Goal: Task Accomplishment & Management: Manage account settings

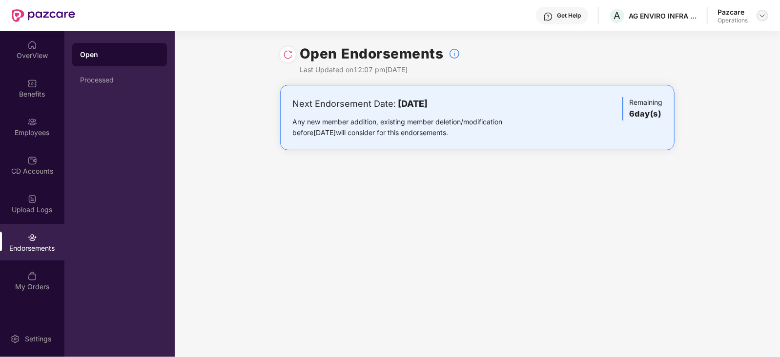
click at [762, 12] on img at bounding box center [762, 16] width 8 height 8
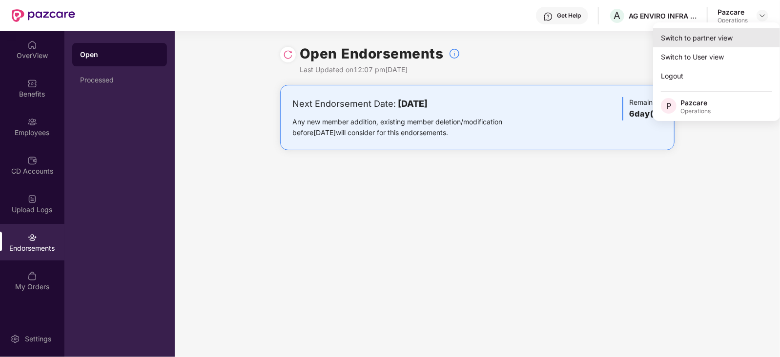
click at [679, 41] on div "Switch to partner view" at bounding box center [716, 37] width 127 height 19
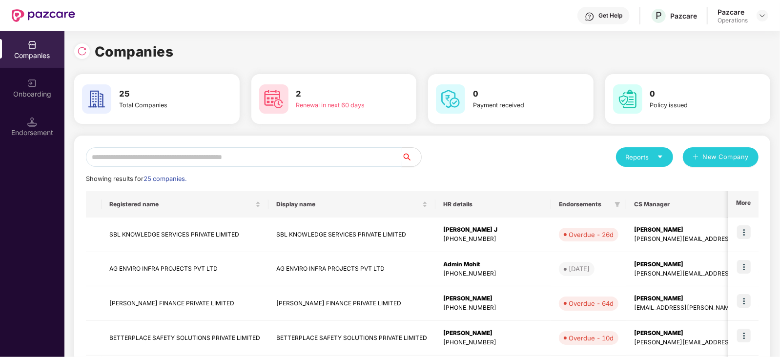
click at [147, 159] on input "text" at bounding box center [244, 157] width 316 height 20
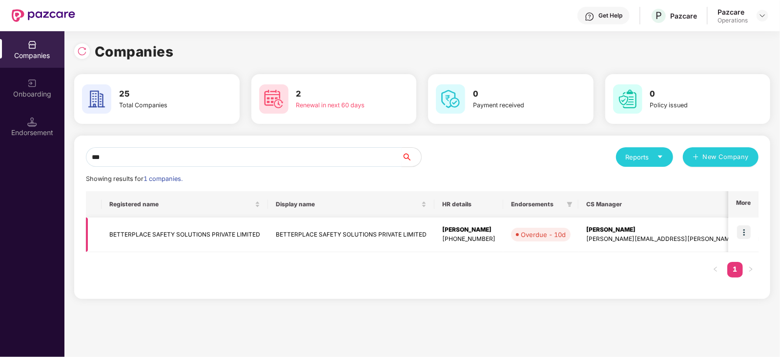
type input "***"
click at [140, 236] on td "BETTERPLACE SAFETY SOLUTIONS PRIVATE LIMITED" at bounding box center [184, 235] width 166 height 35
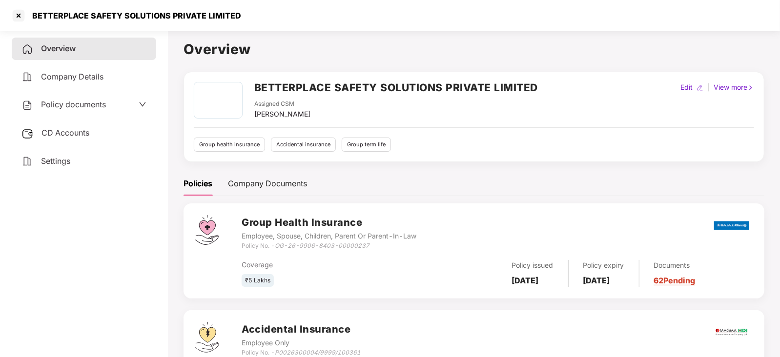
click at [54, 135] on span "CD Accounts" at bounding box center [65, 133] width 48 height 10
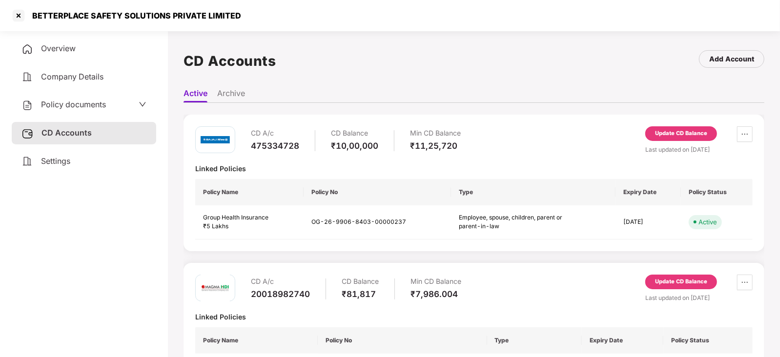
click at [57, 106] on span "Policy documents" at bounding box center [73, 105] width 65 height 10
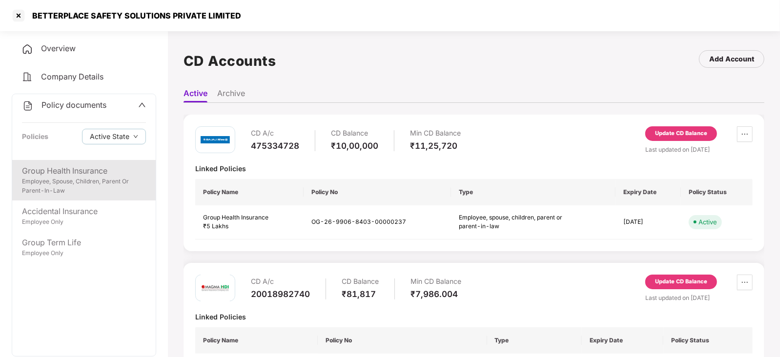
click at [88, 191] on div "Employee, Spouse, Children, Parent Or Parent-In-Law" at bounding box center [84, 186] width 124 height 19
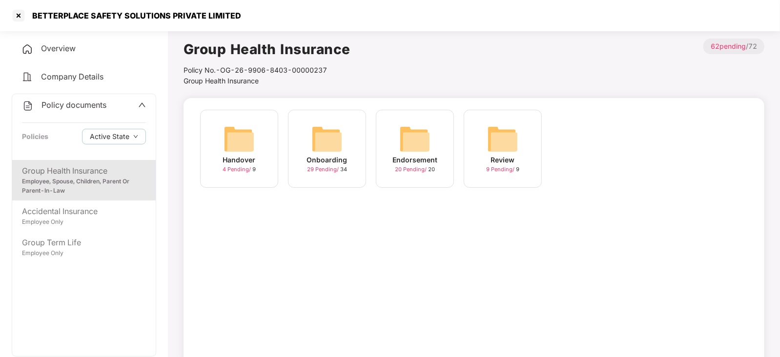
click at [420, 156] on div "Endorsement" at bounding box center [414, 160] width 45 height 11
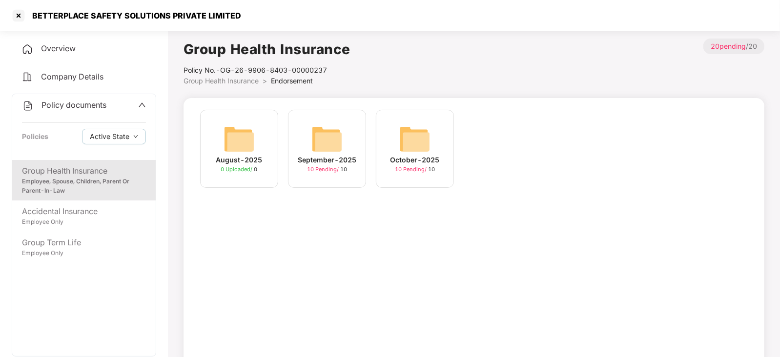
click at [439, 147] on div "October-2025 10 Pending / 10" at bounding box center [415, 149] width 78 height 78
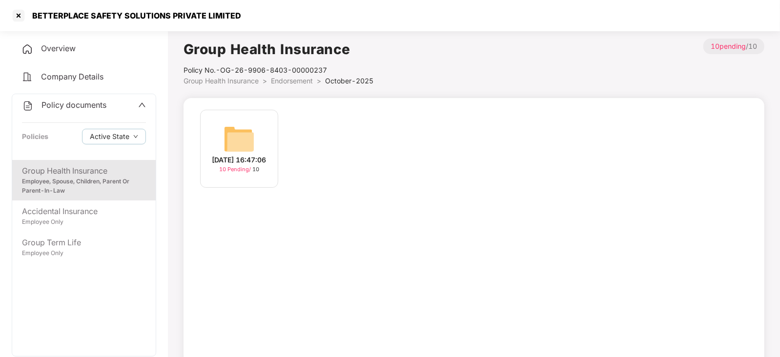
click at [223, 155] on div "[DATE] 16:47:06" at bounding box center [239, 160] width 54 height 11
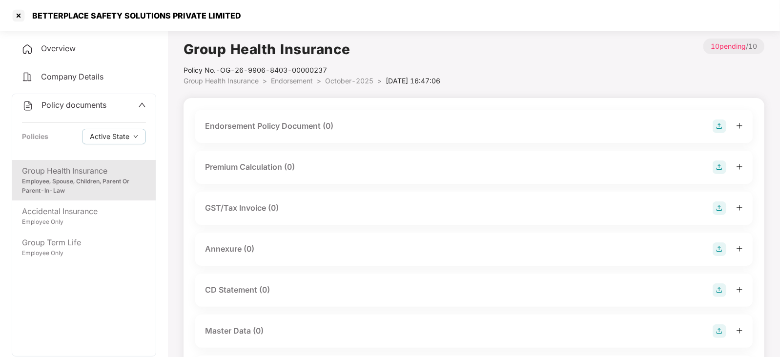
click at [306, 128] on div "Endorsement Policy Document (0)" at bounding box center [269, 126] width 128 height 12
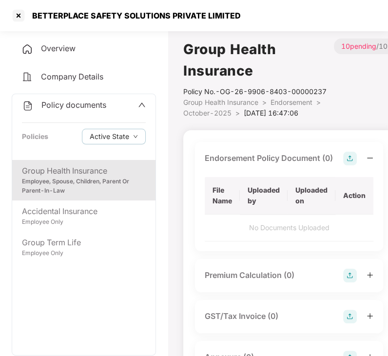
click at [351, 152] on img at bounding box center [350, 159] width 14 height 14
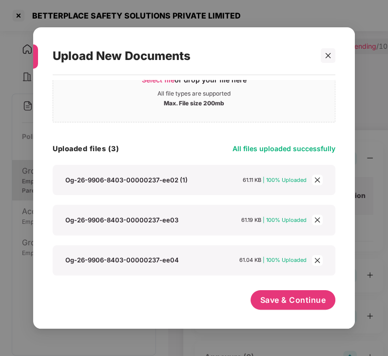
scroll to position [40, 0]
click at [271, 299] on span "Save & Continue" at bounding box center [293, 300] width 66 height 11
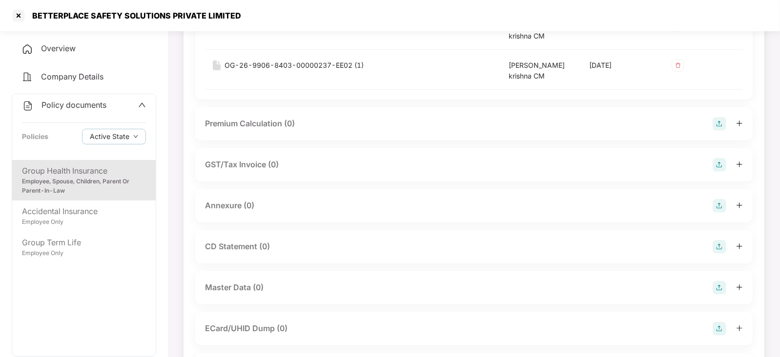
scroll to position [203, 0]
click at [284, 207] on div "Annexure (0)" at bounding box center [474, 205] width 538 height 14
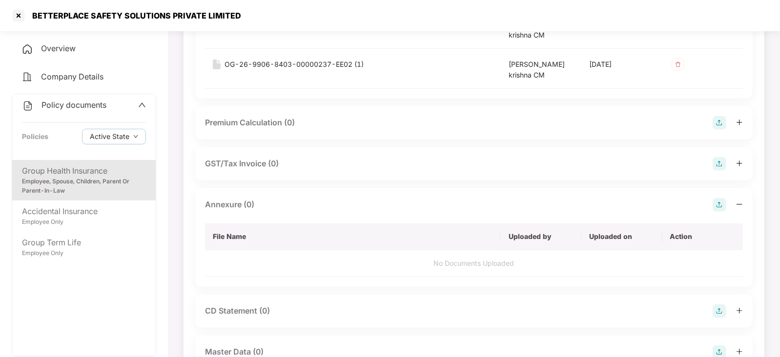
click at [720, 208] on img at bounding box center [719, 205] width 14 height 14
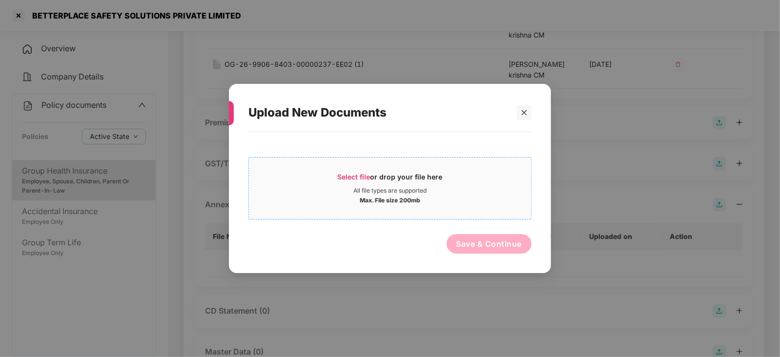
click at [378, 187] on div "All file types are supported" at bounding box center [389, 191] width 73 height 8
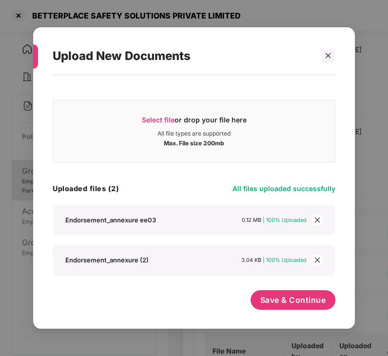
scroll to position [0, 0]
click at [271, 298] on span "Save & Continue" at bounding box center [293, 300] width 66 height 11
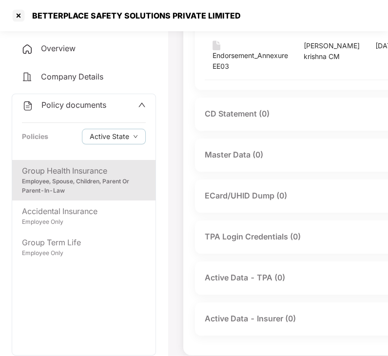
scroll to position [535, 0]
click at [281, 161] on div "Master Data (0)" at bounding box center [329, 155] width 249 height 14
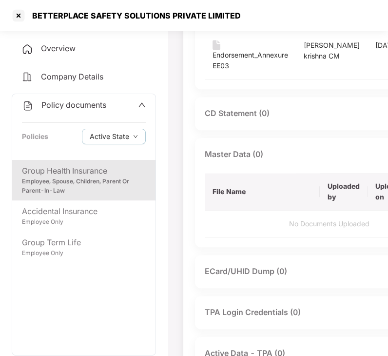
scroll to position [535, 80]
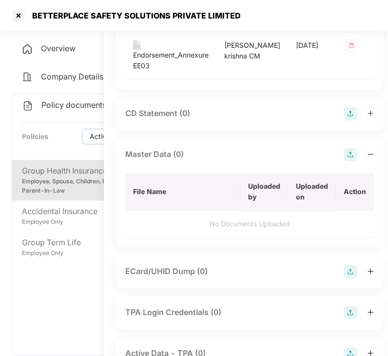
click at [344, 160] on img at bounding box center [351, 155] width 14 height 14
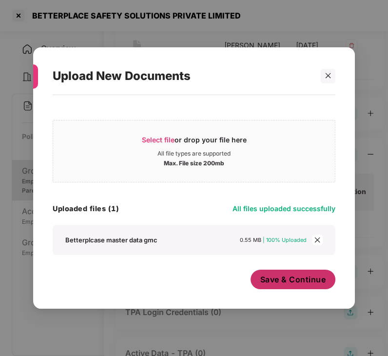
click at [289, 279] on span "Save & Continue" at bounding box center [293, 279] width 66 height 11
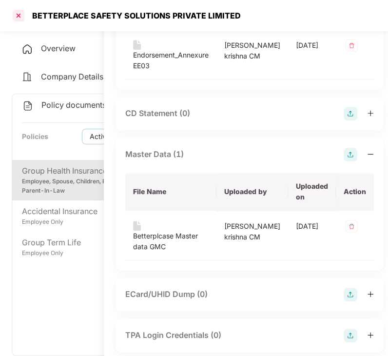
click at [22, 16] on div at bounding box center [19, 16] width 16 height 16
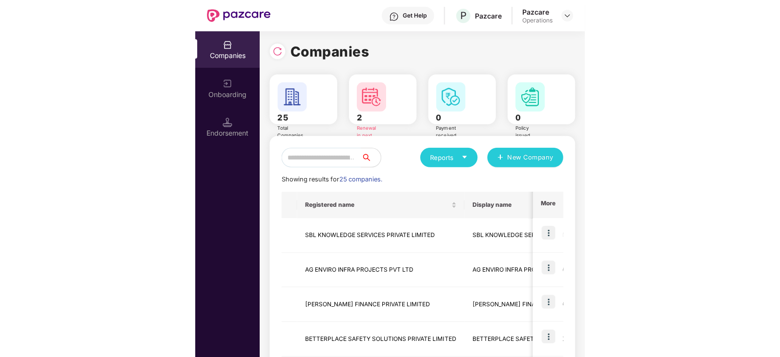
scroll to position [0, 0]
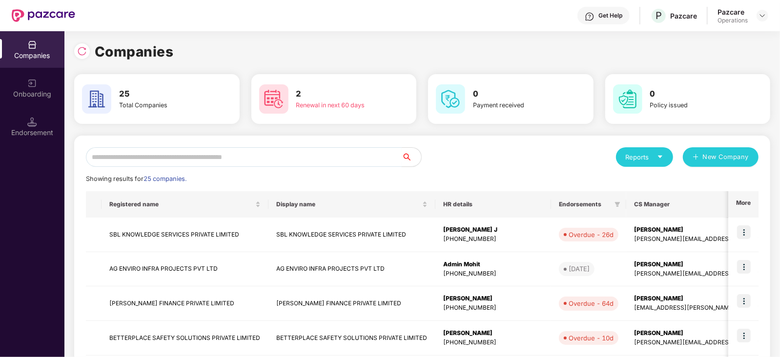
click at [138, 151] on input "text" at bounding box center [244, 157] width 316 height 20
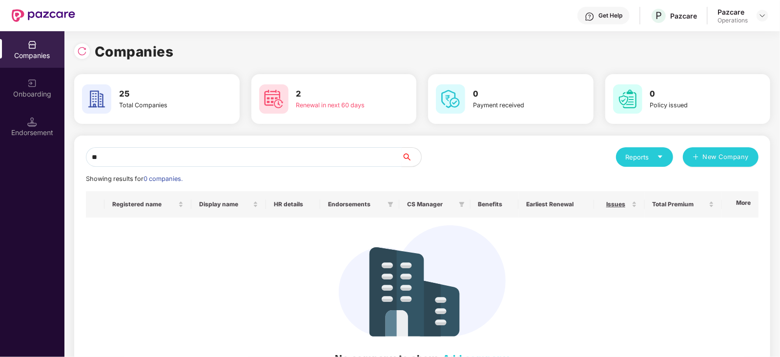
type input "*"
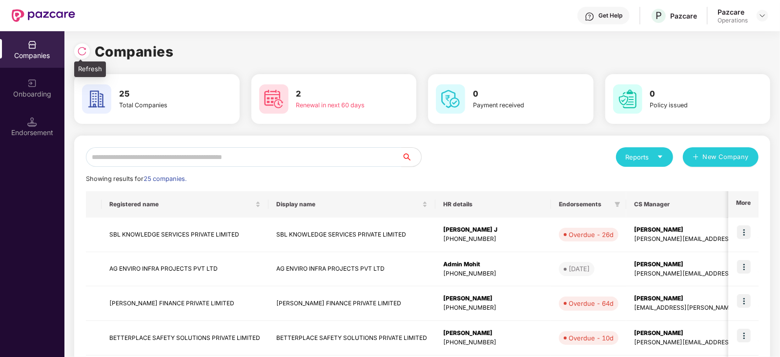
click at [79, 49] on img at bounding box center [82, 51] width 10 height 10
click at [146, 156] on input "text" at bounding box center [244, 157] width 316 height 20
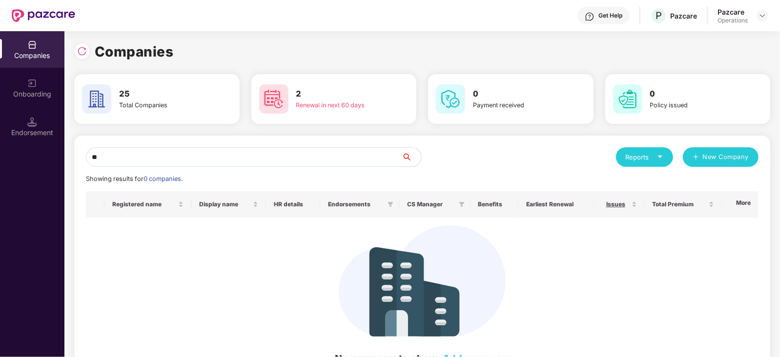
type input "*"
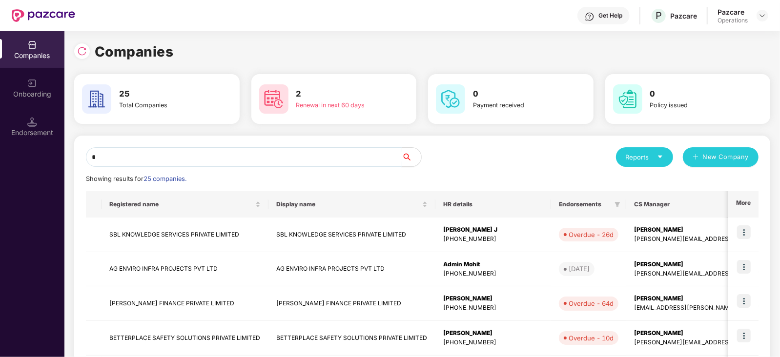
type input "**"
click at [116, 155] on input "text" at bounding box center [244, 157] width 316 height 20
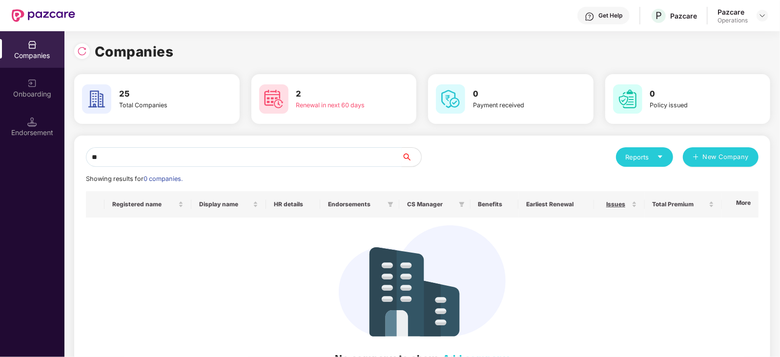
type input "*"
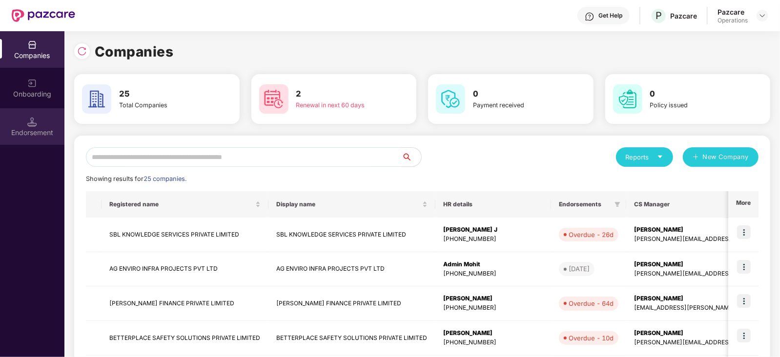
click at [13, 133] on div "Endorsement" at bounding box center [32, 133] width 64 height 10
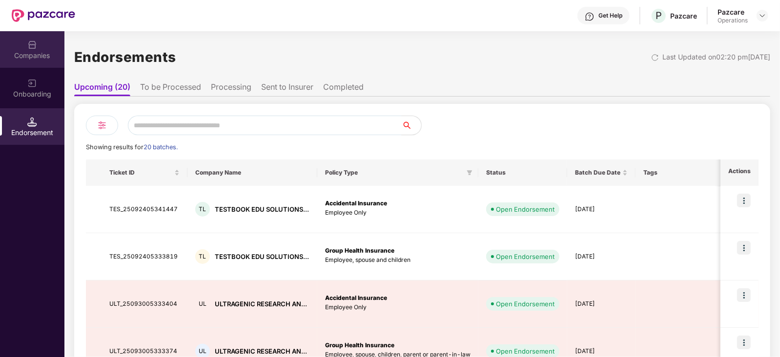
click at [29, 56] on div "Companies" at bounding box center [32, 56] width 64 height 10
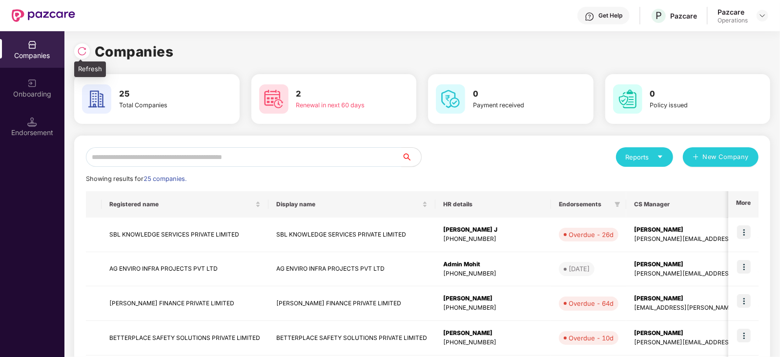
click at [76, 45] on div at bounding box center [82, 51] width 16 height 16
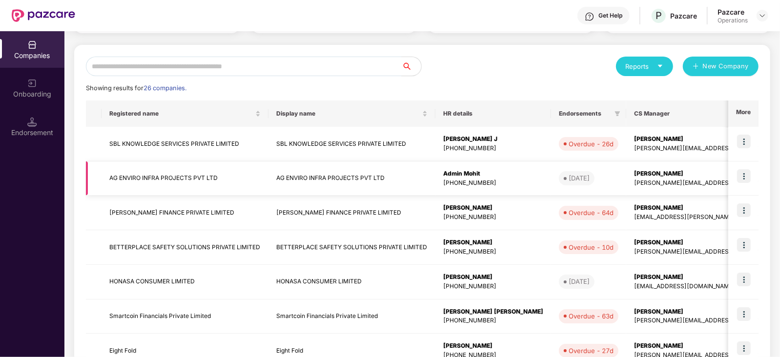
scroll to position [90, 0]
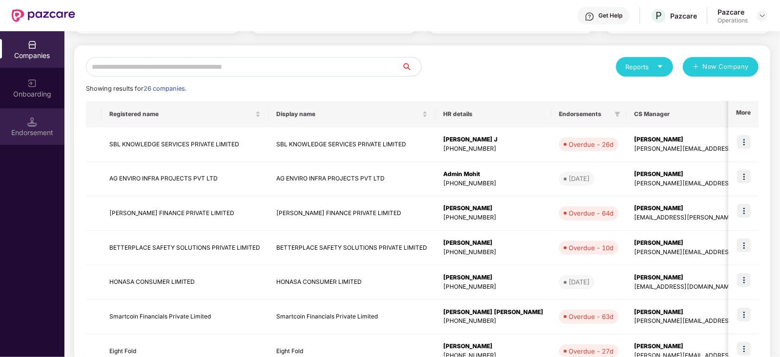
click at [41, 144] on div "Endorsement" at bounding box center [32, 126] width 64 height 37
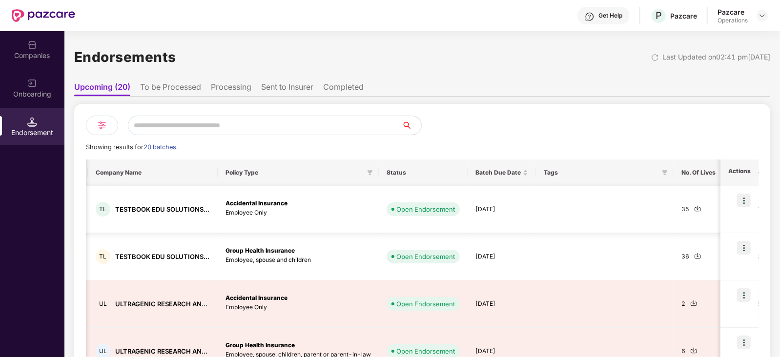
scroll to position [0, 107]
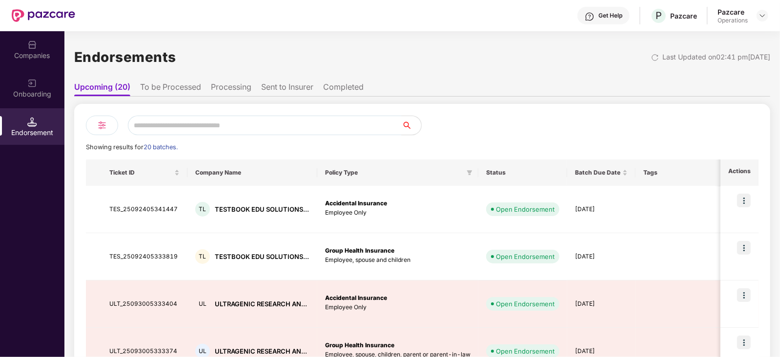
click at [173, 90] on li "To be Processed" at bounding box center [170, 89] width 61 height 14
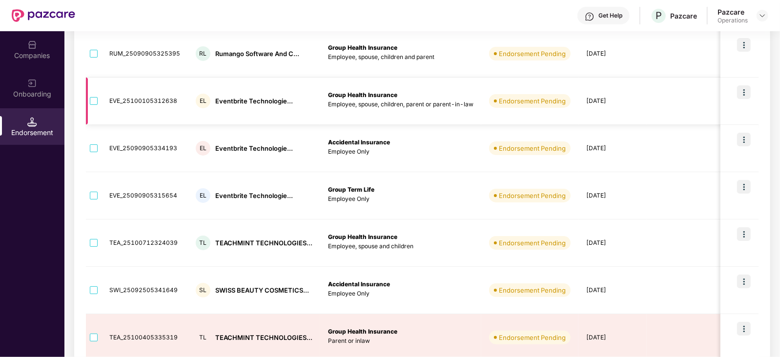
scroll to position [156, 0]
click at [257, 105] on div "EL Eventbrite Technologie..." at bounding box center [254, 100] width 117 height 15
click at [744, 94] on img at bounding box center [744, 92] width 14 height 14
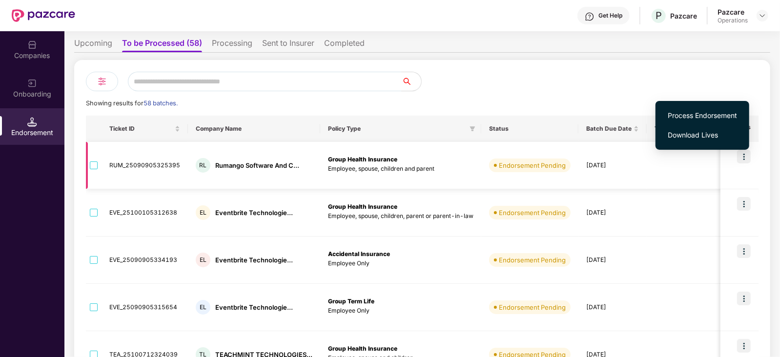
scroll to position [0, 0]
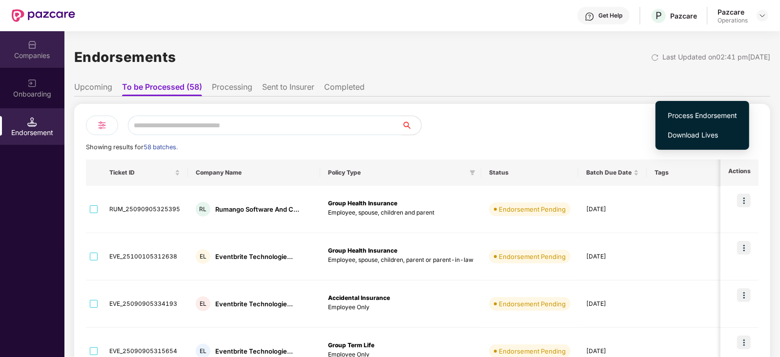
click at [53, 45] on div "Companies" at bounding box center [32, 49] width 64 height 37
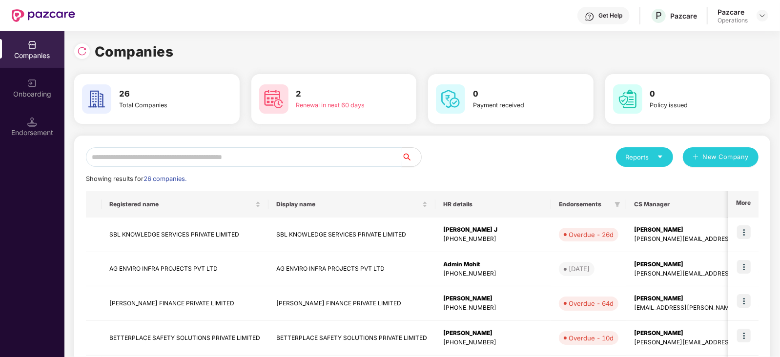
click at [146, 155] on input "text" at bounding box center [244, 157] width 316 height 20
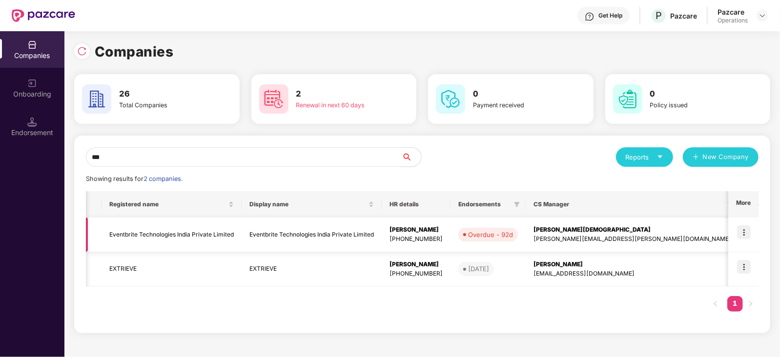
scroll to position [0, 191]
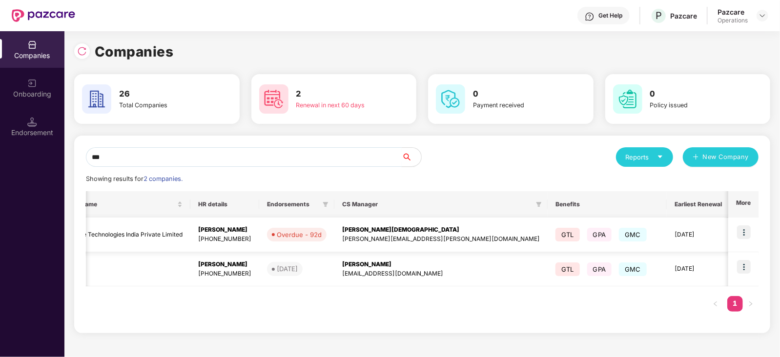
type input "***"
click at [741, 230] on img at bounding box center [744, 232] width 14 height 14
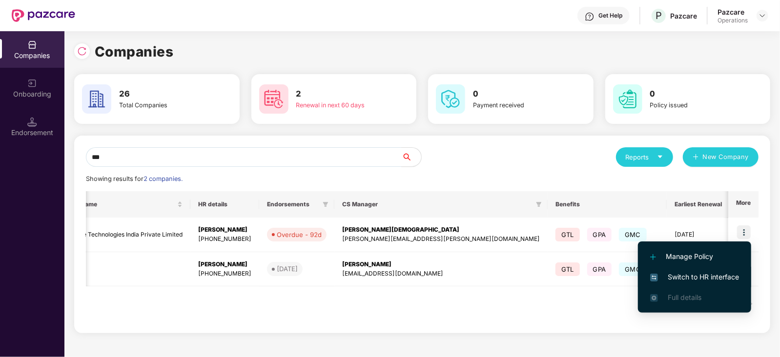
click at [689, 269] on li "Switch to HR interface" at bounding box center [694, 277] width 113 height 20
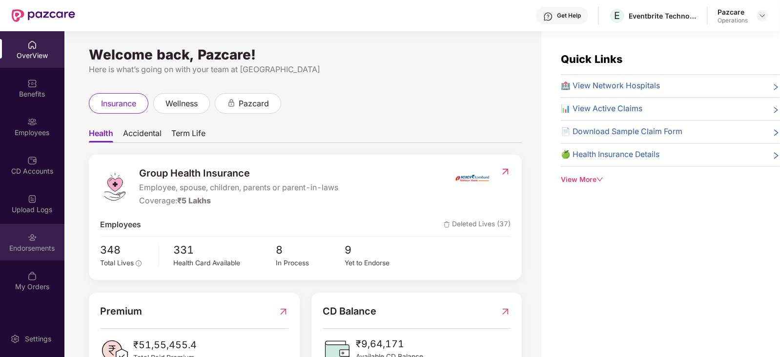
click at [30, 240] on img at bounding box center [32, 238] width 10 height 10
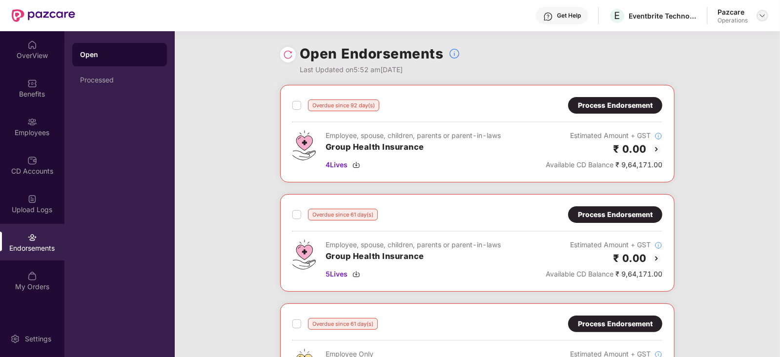
click at [767, 13] on div at bounding box center [762, 16] width 12 height 12
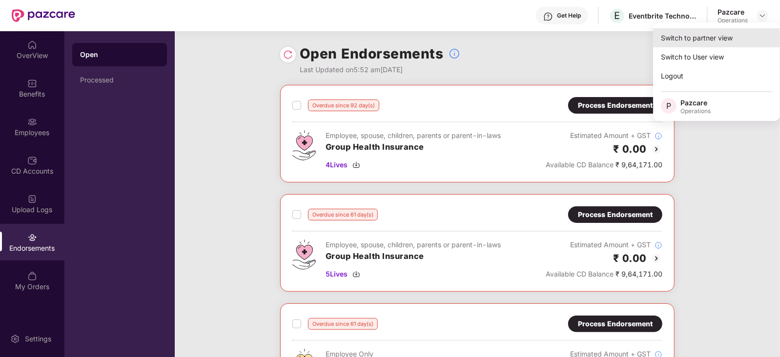
click at [685, 43] on div "Switch to partner view" at bounding box center [716, 37] width 127 height 19
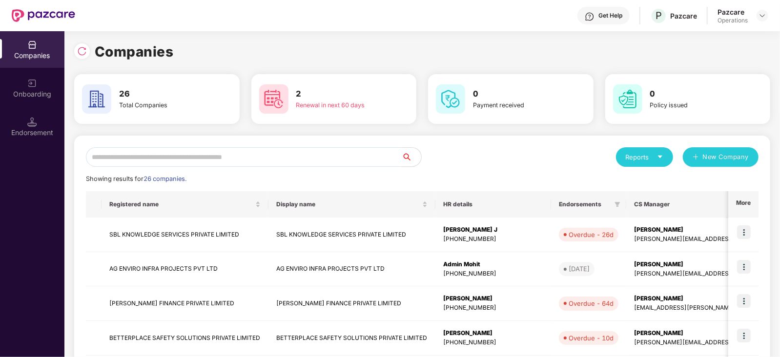
click at [178, 157] on input "text" at bounding box center [244, 157] width 316 height 20
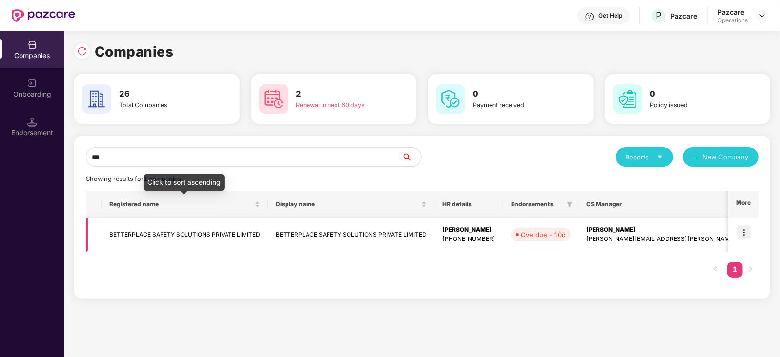
type input "***"
click at [139, 228] on td "BETTERPLACE SAFETY SOLUTIONS PRIVATE LIMITED" at bounding box center [184, 235] width 166 height 35
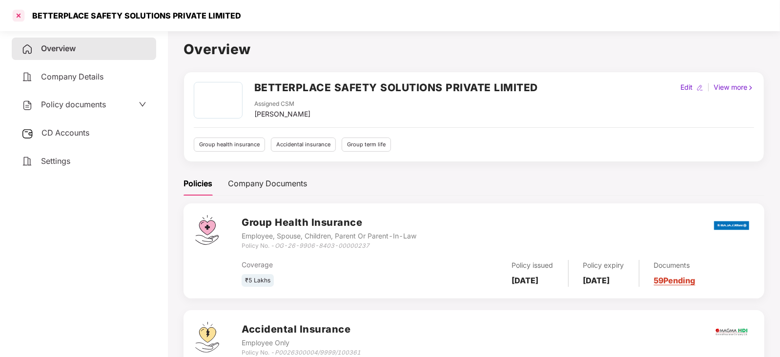
click at [17, 17] on div at bounding box center [19, 16] width 16 height 16
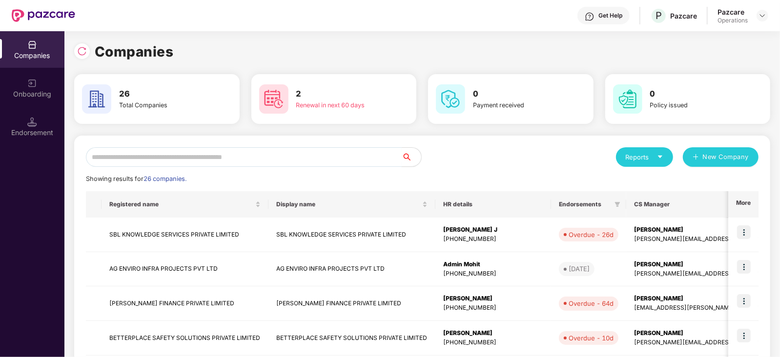
click at [263, 156] on input "text" at bounding box center [244, 157] width 316 height 20
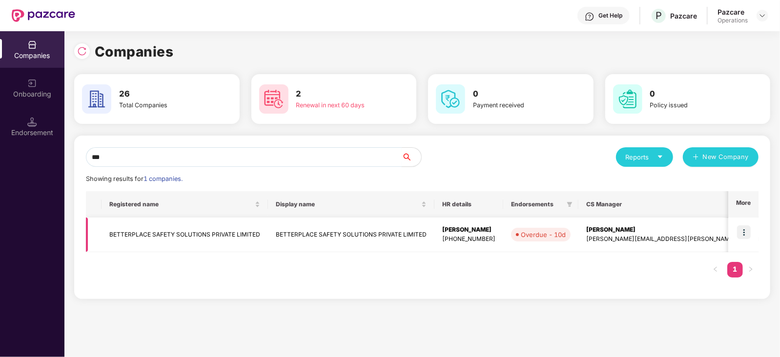
type input "***"
click at [747, 233] on img at bounding box center [744, 232] width 14 height 14
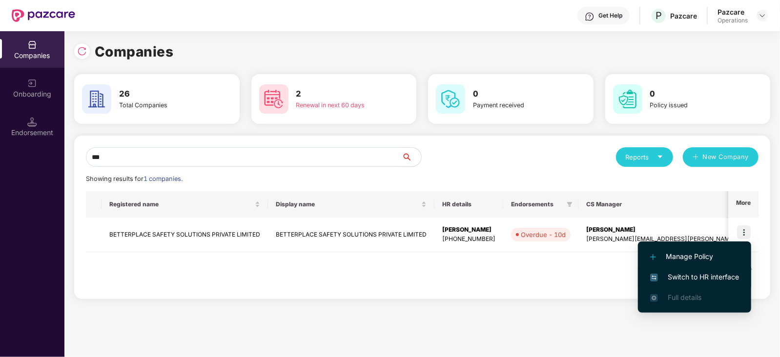
click at [684, 275] on span "Switch to HR interface" at bounding box center [694, 277] width 89 height 11
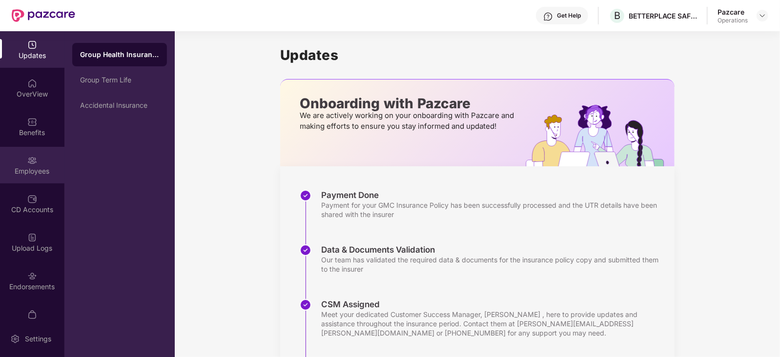
click at [32, 168] on div "Employees" at bounding box center [32, 171] width 64 height 10
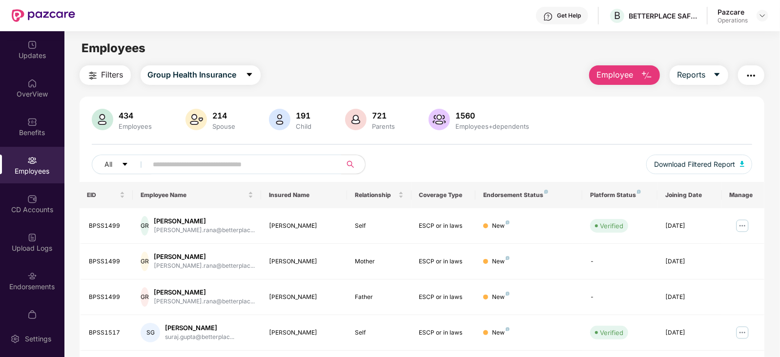
click at [752, 80] on img "button" at bounding box center [751, 76] width 12 height 12
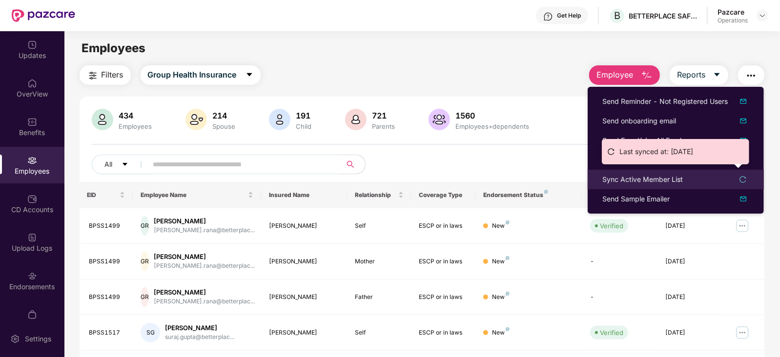
click at [651, 181] on div "Sync Active Member List" at bounding box center [642, 179] width 80 height 11
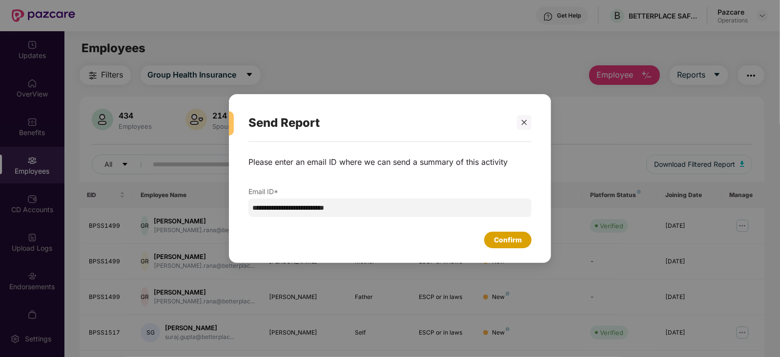
click at [524, 240] on div "Confirm" at bounding box center [507, 240] width 47 height 17
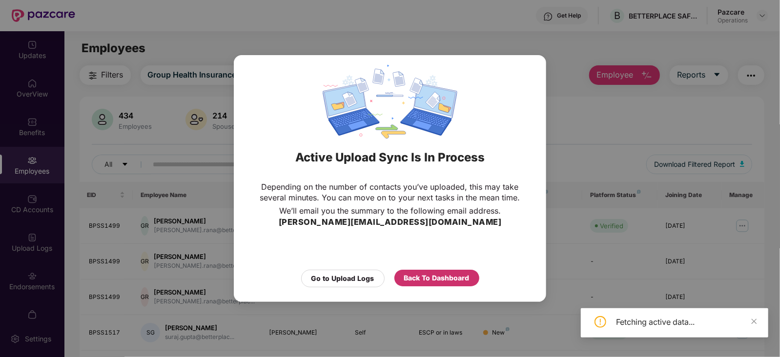
click at [443, 276] on div "Back To Dashboard" at bounding box center [436, 278] width 65 height 11
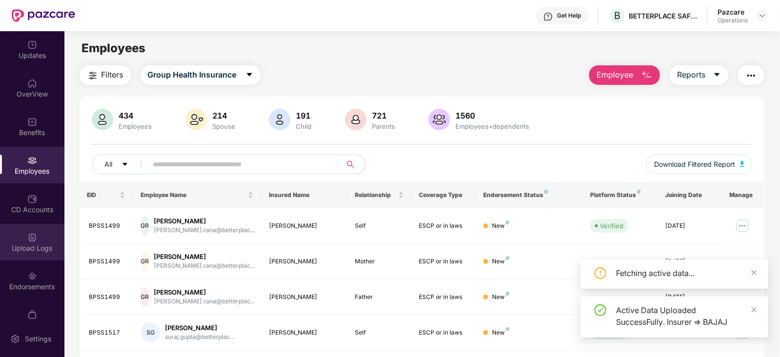
click at [20, 248] on div "Upload Logs" at bounding box center [32, 248] width 64 height 10
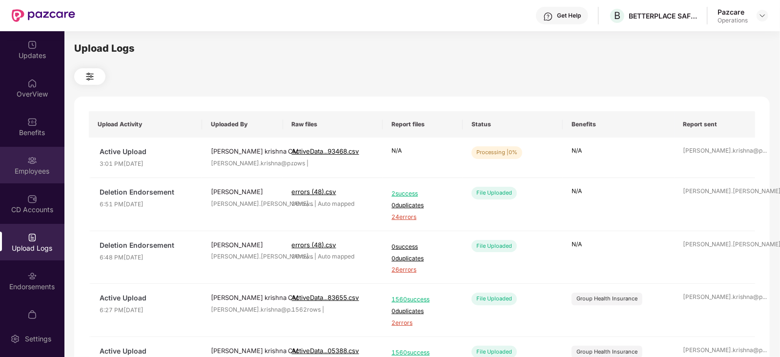
click at [16, 167] on div "Employees" at bounding box center [32, 171] width 64 height 10
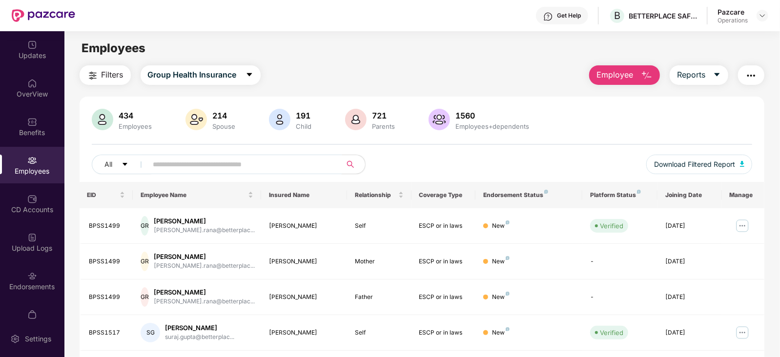
click at [204, 168] on input "text" at bounding box center [240, 164] width 175 height 15
paste input "*******"
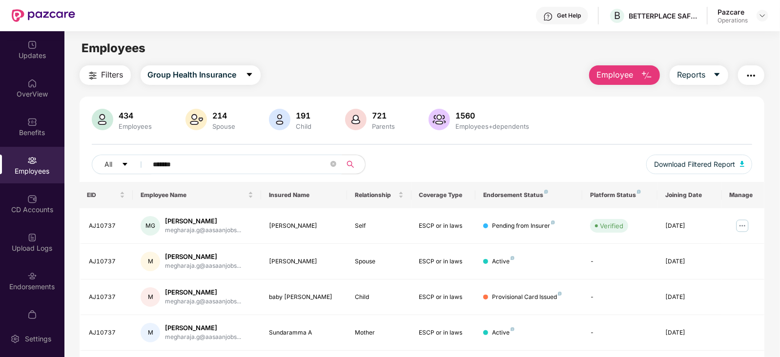
type input "*******"
click at [26, 246] on div "Upload Logs" at bounding box center [32, 248] width 64 height 10
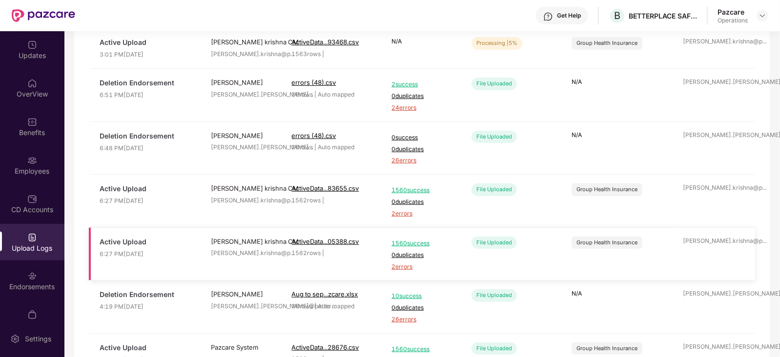
scroll to position [158, 0]
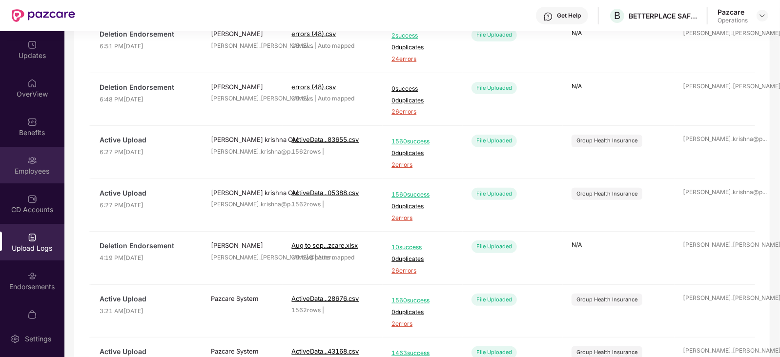
click at [29, 163] on img at bounding box center [32, 161] width 10 height 10
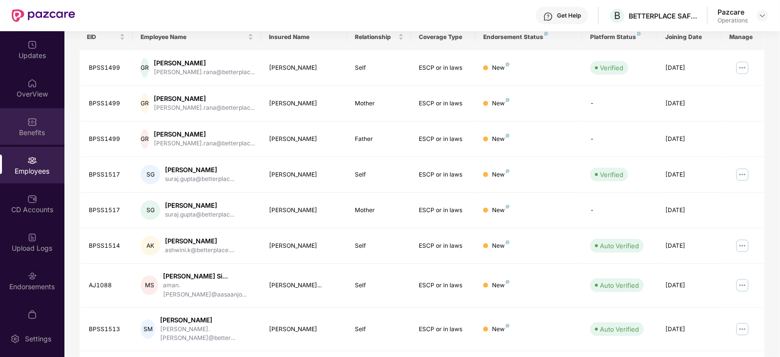
click at [27, 122] on img at bounding box center [32, 122] width 10 height 10
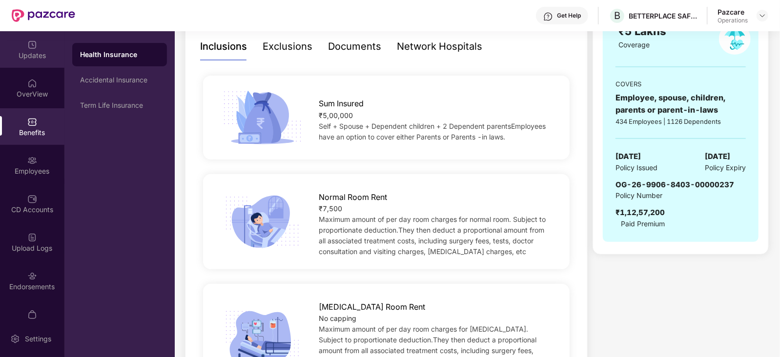
click at [33, 44] on img at bounding box center [32, 45] width 10 height 10
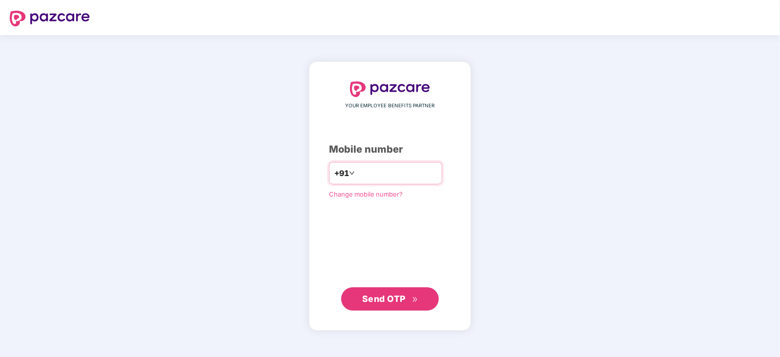
click at [380, 171] on input "number" at bounding box center [397, 173] width 80 height 16
type input "**********"
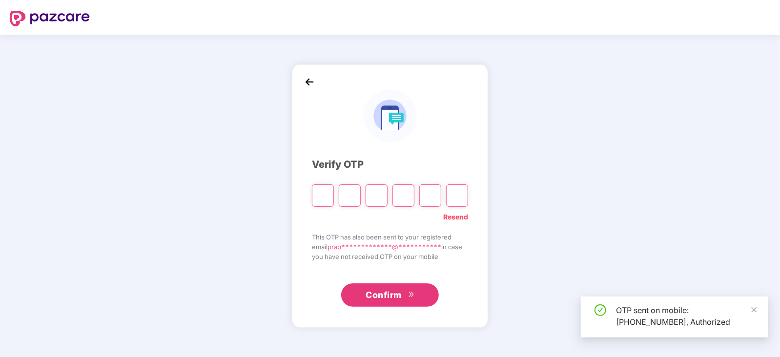
click at [324, 196] on input "Please enter verification code. Digit 1" at bounding box center [323, 195] width 22 height 22
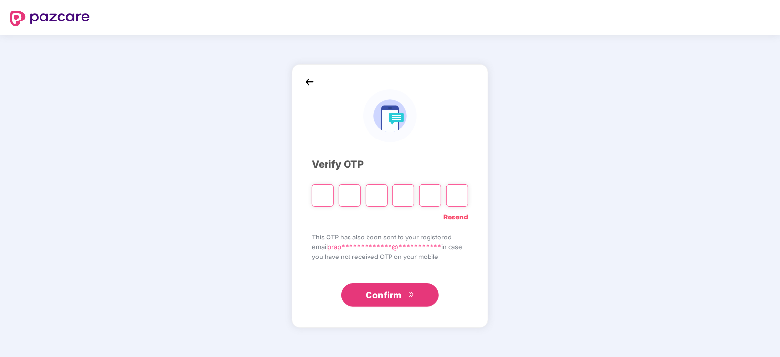
type input "*"
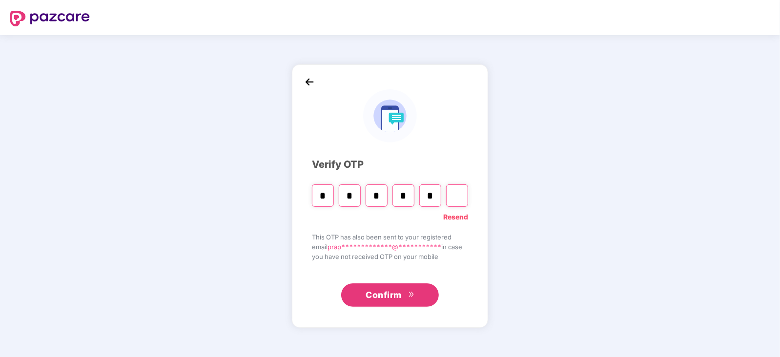
type input "*"
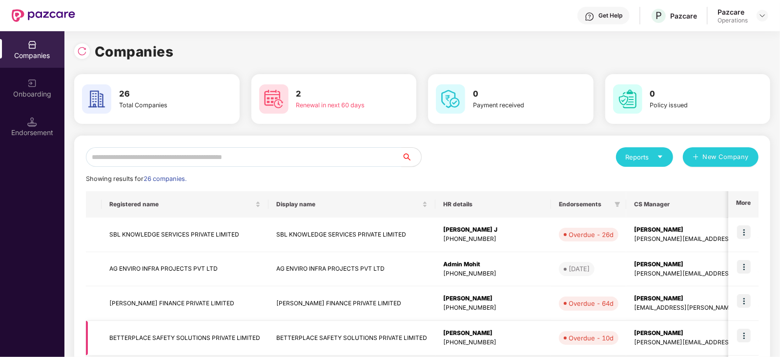
click at [164, 333] on td "BETTERPLACE SAFETY SOLUTIONS PRIVATE LIMITED" at bounding box center [184, 338] width 167 height 35
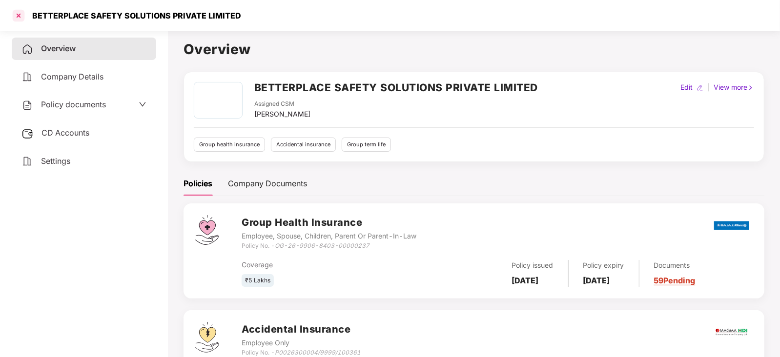
click at [19, 15] on div at bounding box center [19, 16] width 16 height 16
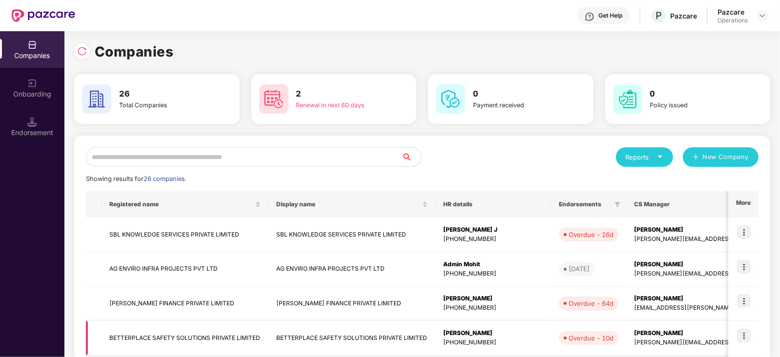
click at [747, 338] on img at bounding box center [744, 336] width 14 height 14
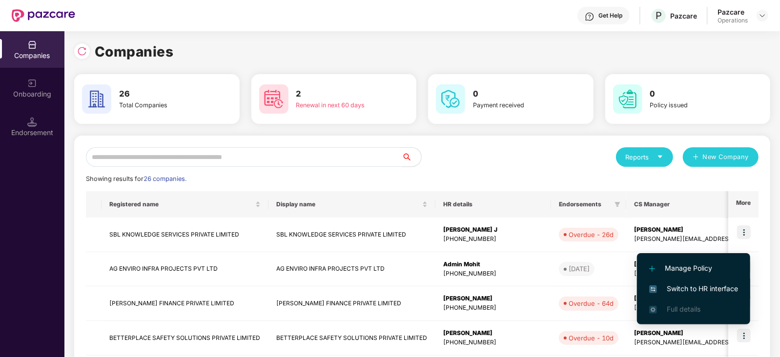
click at [710, 286] on span "Switch to HR interface" at bounding box center [693, 288] width 89 height 11
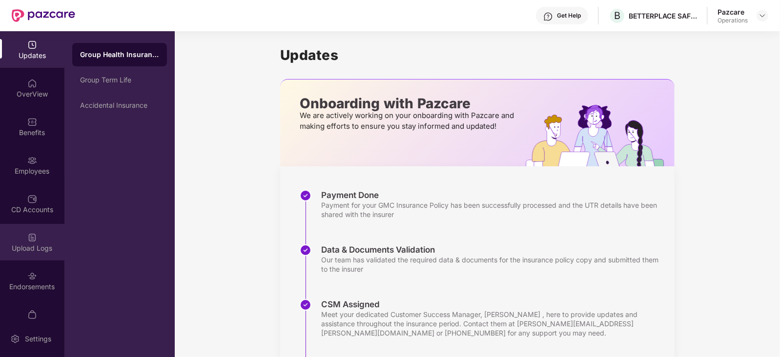
click at [32, 236] on img at bounding box center [32, 238] width 10 height 10
